Goal: Task Accomplishment & Management: Manage account settings

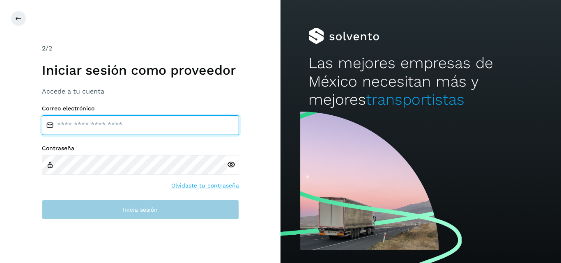
type input "**********"
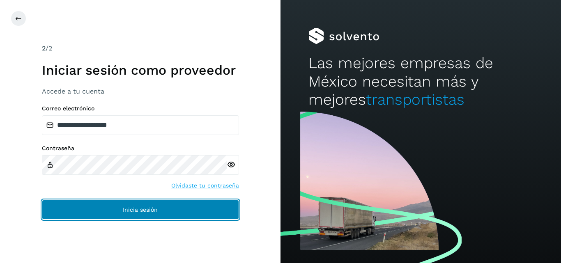
click at [121, 213] on button "Inicia sesión" at bounding box center [140, 210] width 197 height 20
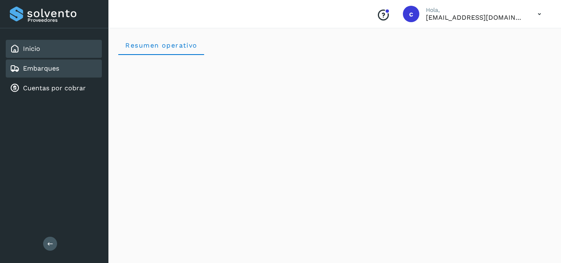
click at [57, 68] on link "Embarques" at bounding box center [41, 68] width 36 height 8
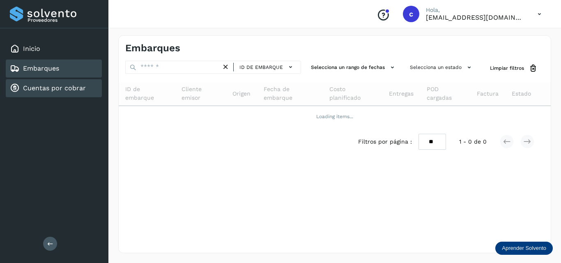
click at [56, 85] on link "Cuentas por cobrar" at bounding box center [54, 88] width 63 height 8
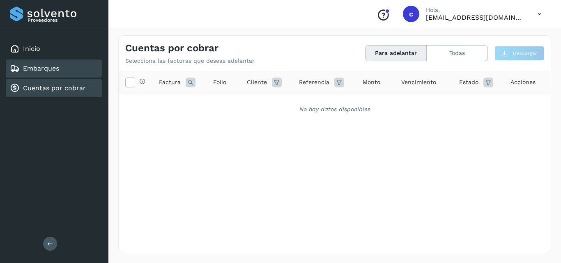
click at [50, 72] on link "Embarques" at bounding box center [41, 68] width 36 height 8
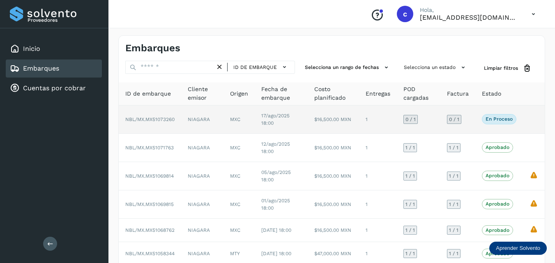
click at [498, 121] on p "En proceso" at bounding box center [498, 119] width 27 height 6
click at [482, 115] on div "En proceso Verifica el estado de la factura o entregas asociadas a este embarque" at bounding box center [498, 119] width 34 height 10
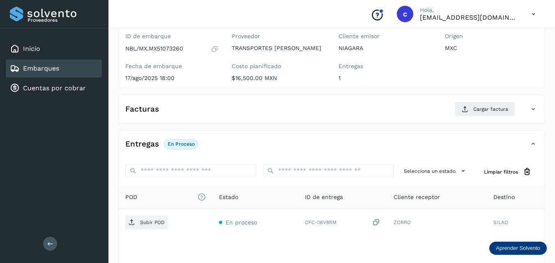
scroll to position [82, 0]
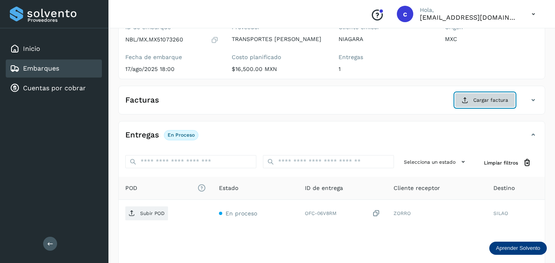
click at [492, 101] on span "Cargar factura" at bounding box center [490, 99] width 35 height 7
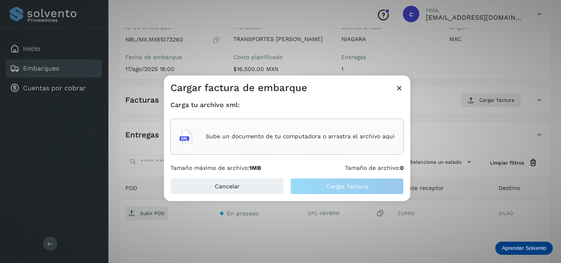
click at [227, 137] on p "Sube un documento de tu computadora o arrastra el archivo aquí" at bounding box center [300, 136] width 189 height 7
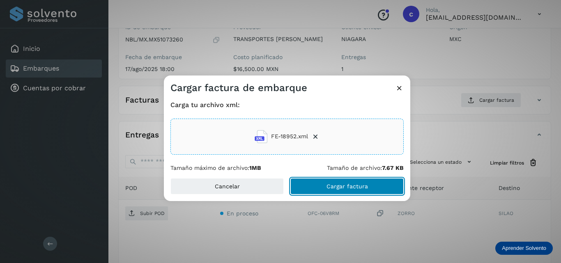
click at [314, 184] on button "Cargar factura" at bounding box center [346, 186] width 113 height 16
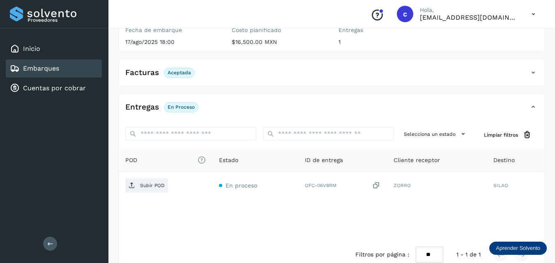
scroll to position [126, 0]
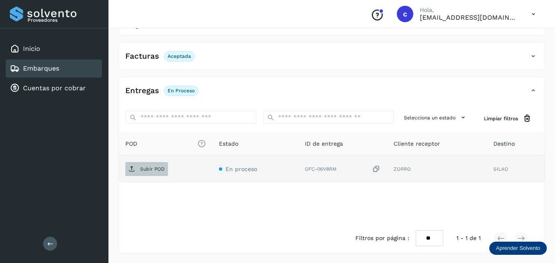
click at [145, 168] on p "Subir POD" at bounding box center [152, 169] width 25 height 6
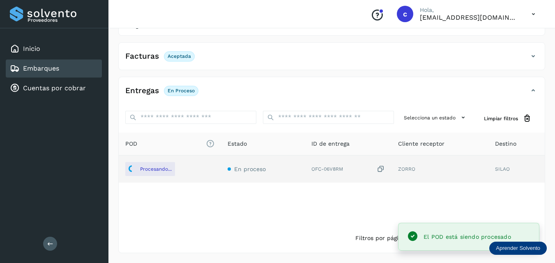
click at [488, 169] on td "ZORRO" at bounding box center [516, 169] width 56 height 27
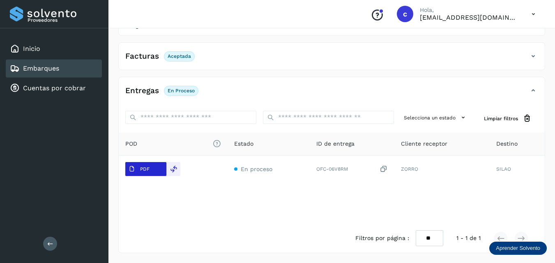
click at [153, 168] on button "PDF" at bounding box center [145, 169] width 41 height 14
click at [489, 169] on td "ZORRO" at bounding box center [516, 169] width 55 height 27
